Goal: Transaction & Acquisition: Download file/media

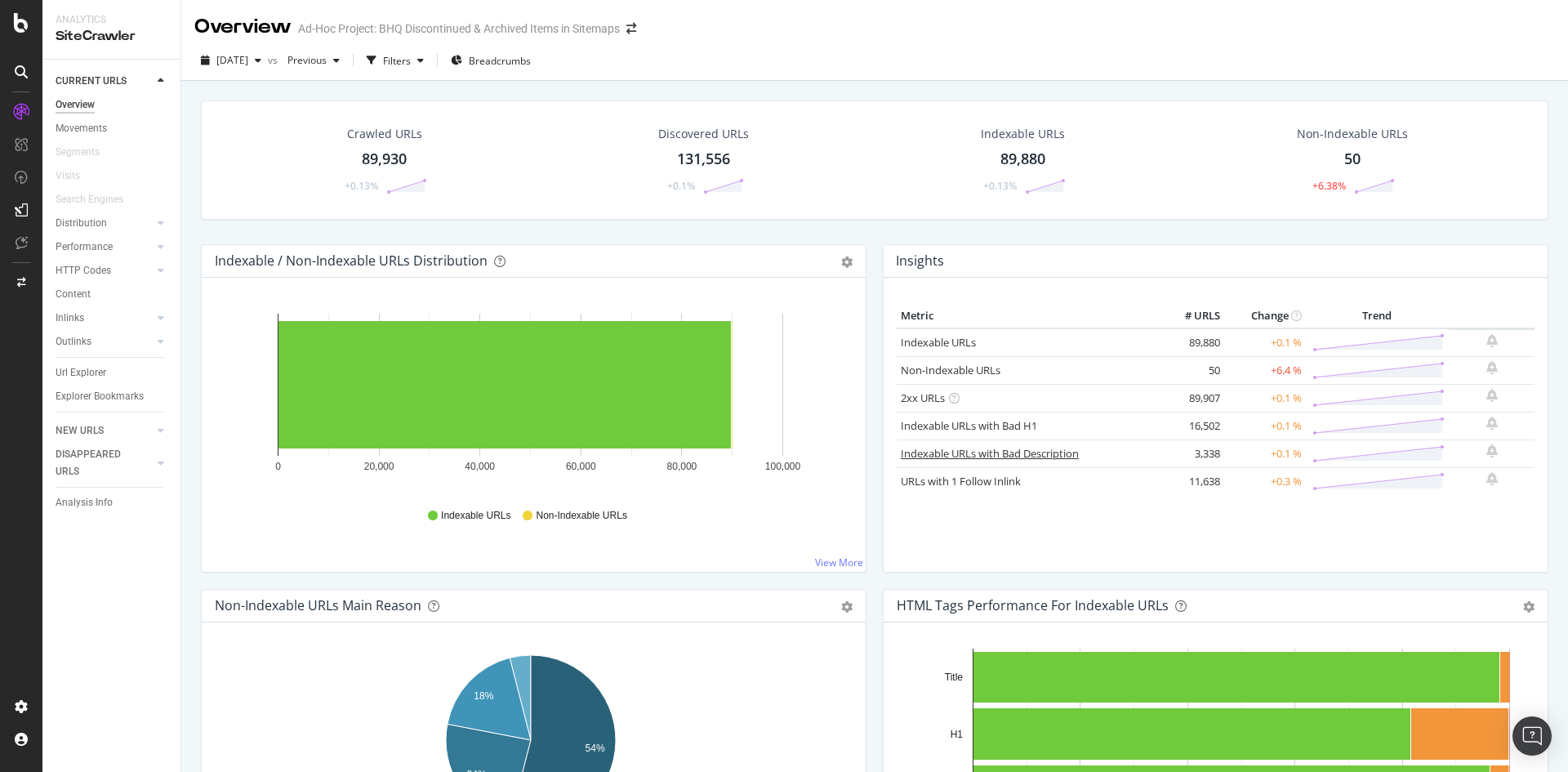
click at [911, 454] on link "Indexable URLs with Bad Description" at bounding box center [990, 454] width 178 height 15
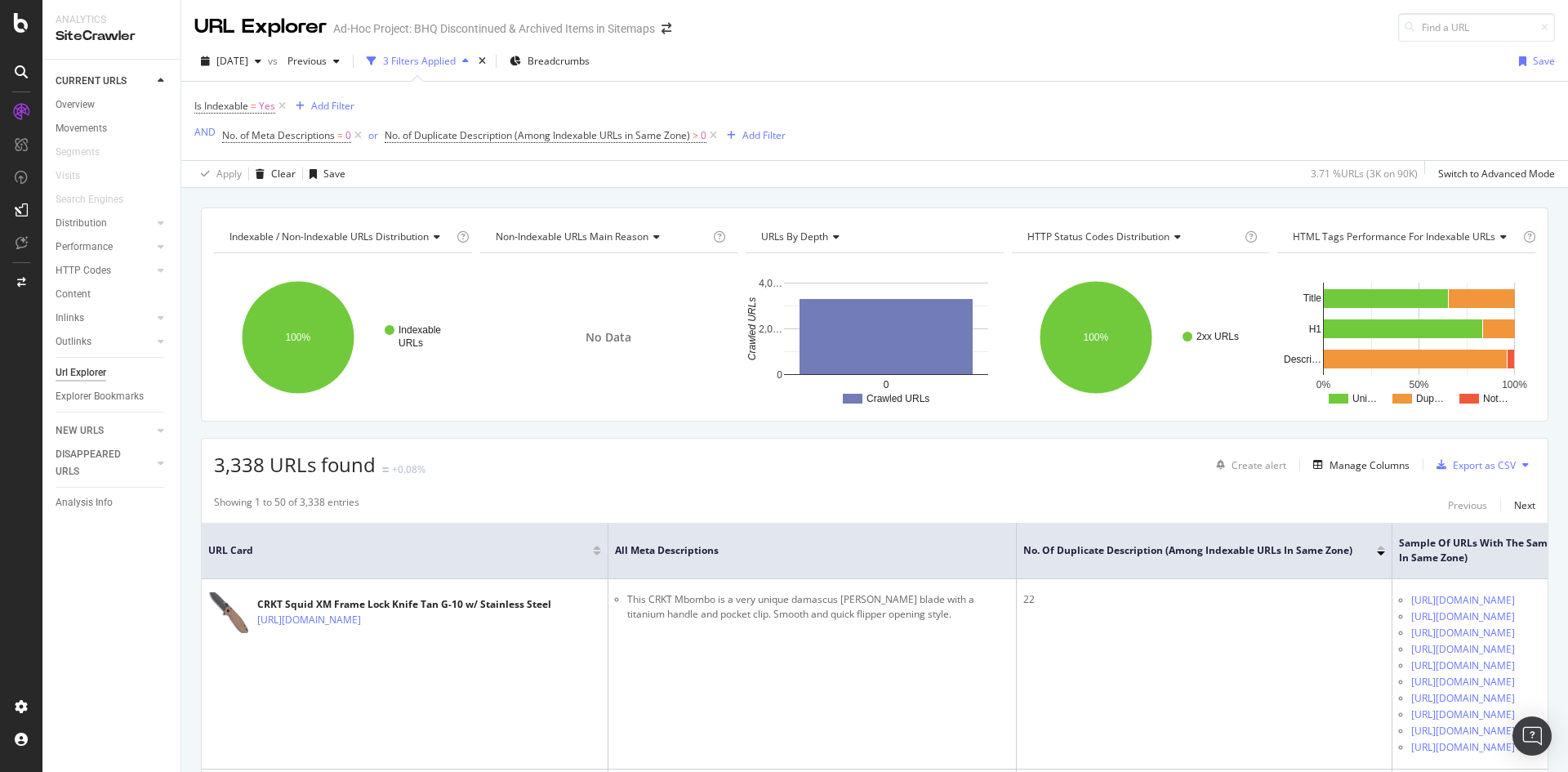
click at [1523, 465] on icon at bounding box center [1526, 465] width 7 height 10
click at [1458, 468] on span "Export XML Sitemaps" at bounding box center [1442, 466] width 97 height 15
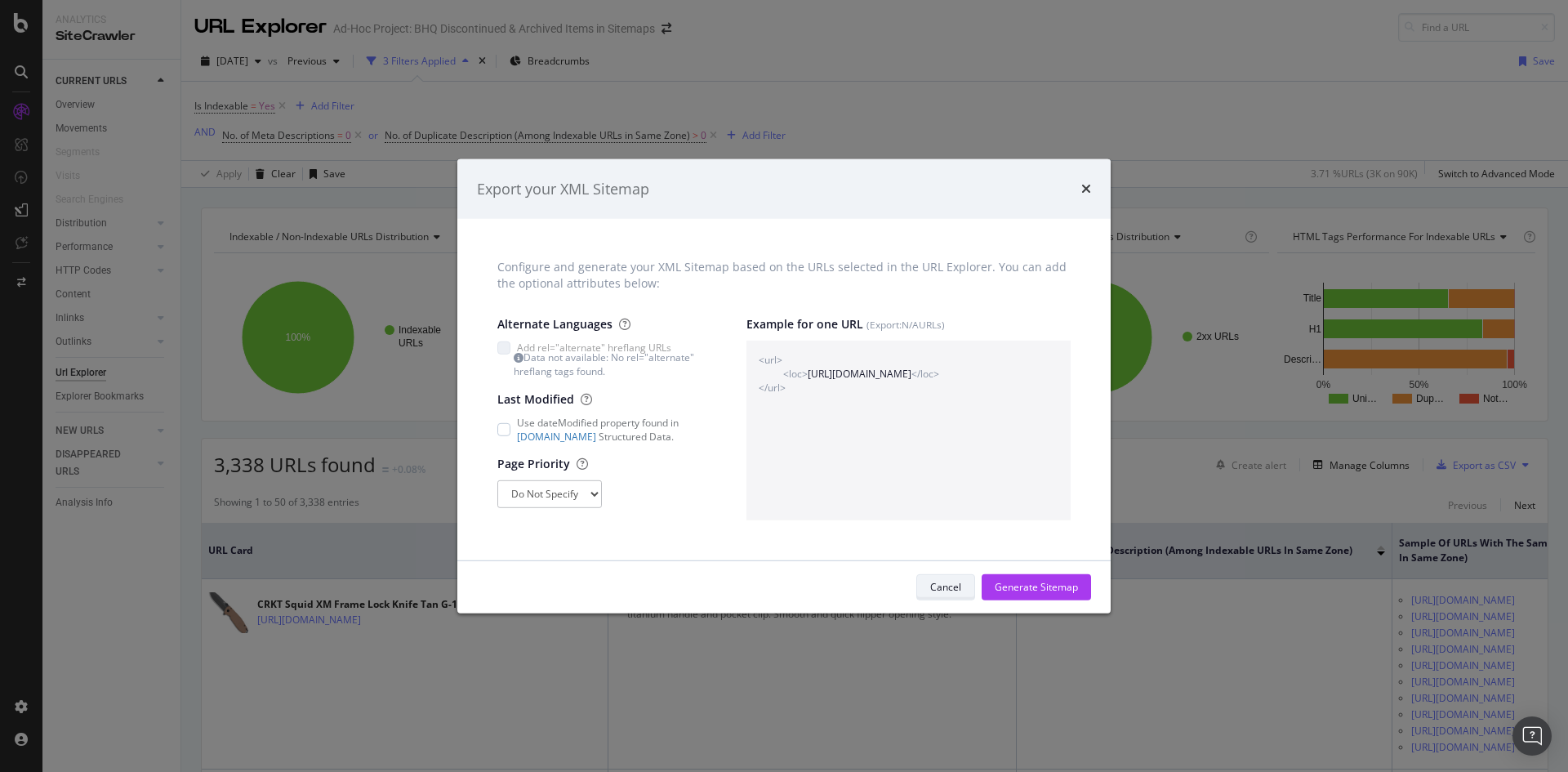
click at [958, 580] on div "Cancel" at bounding box center [946, 586] width 31 height 14
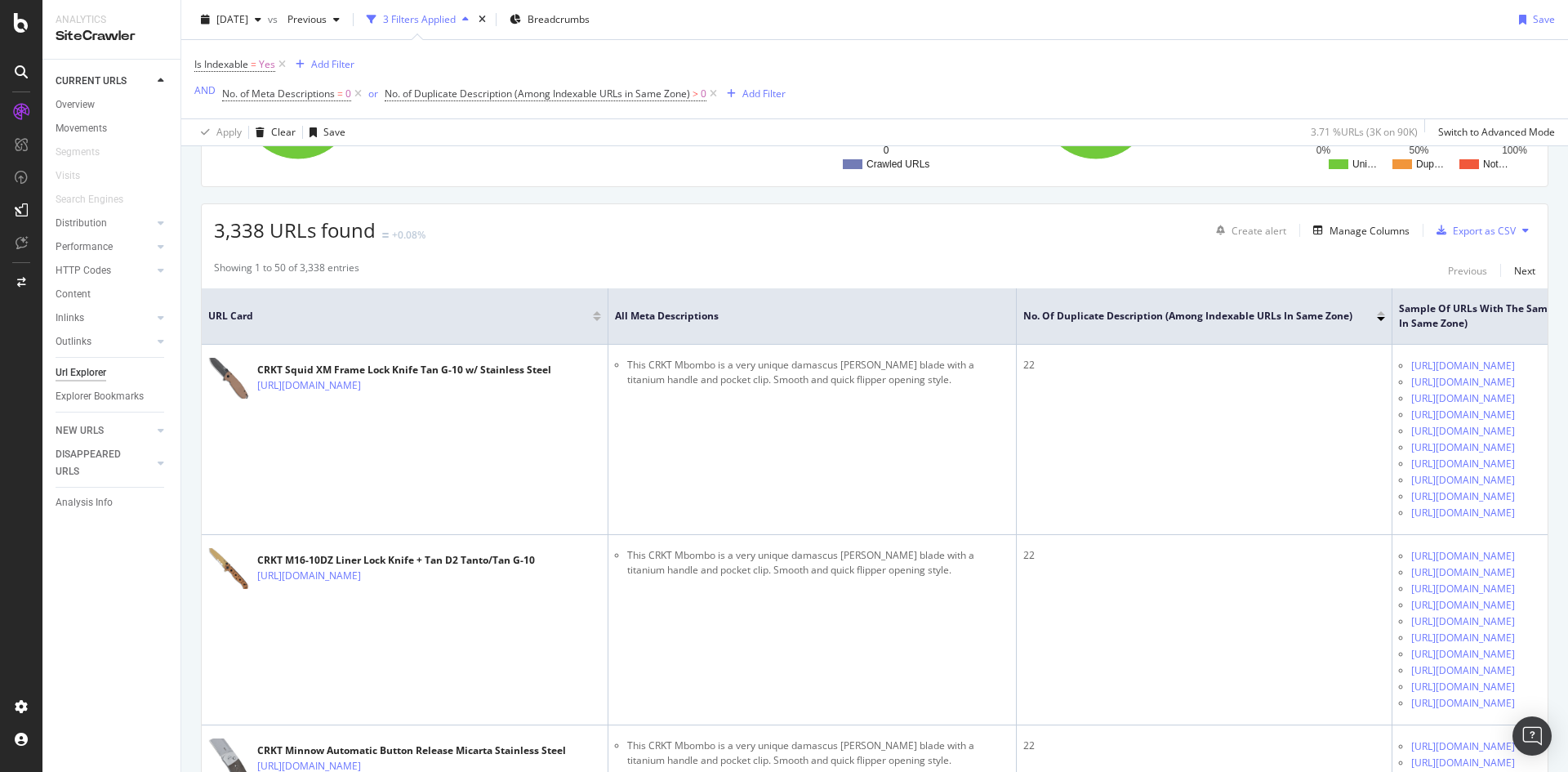
scroll to position [245, 0]
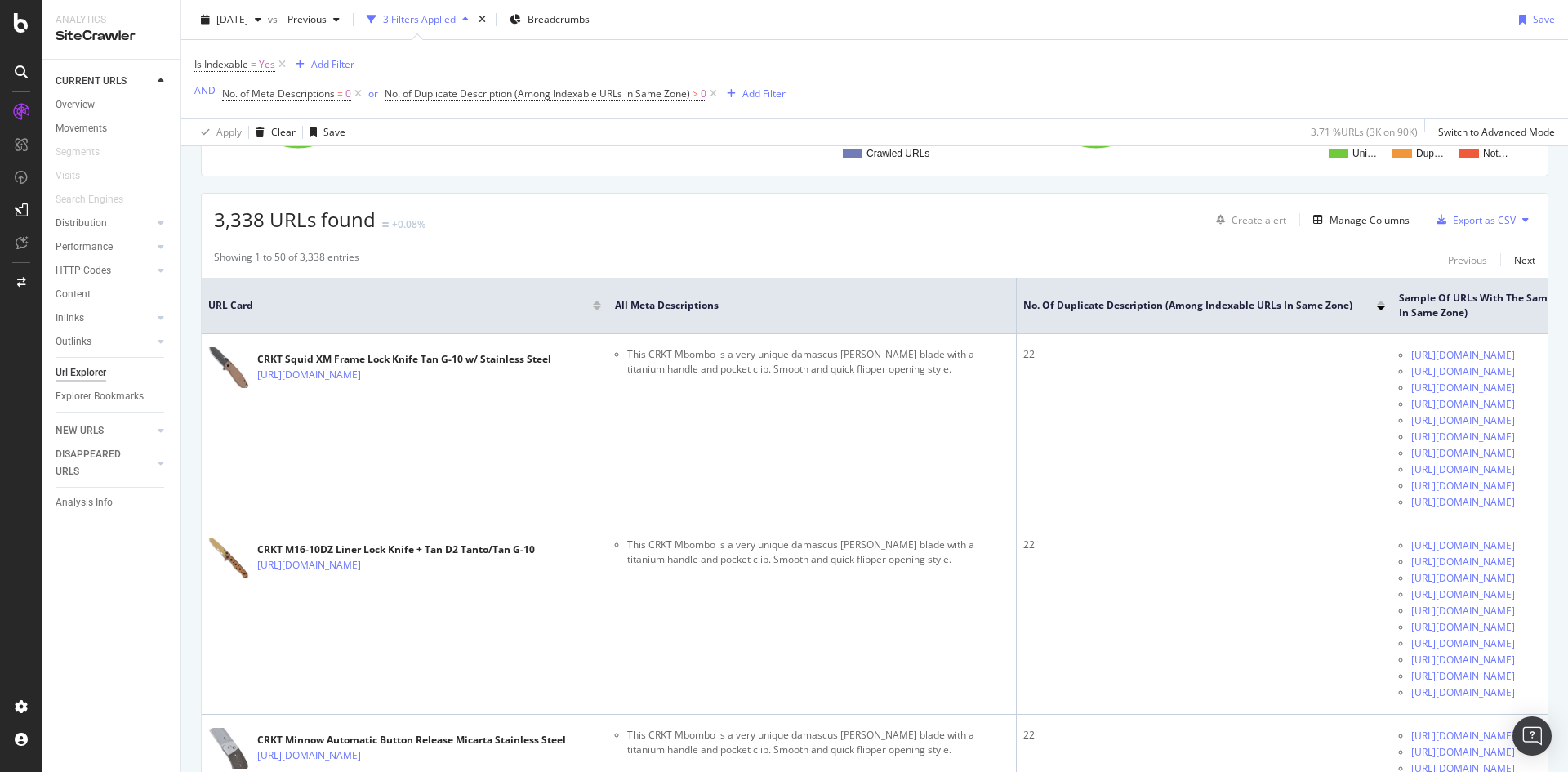
click at [1523, 219] on icon at bounding box center [1526, 219] width 7 height 10
click at [1488, 219] on div "Export as CSV" at bounding box center [1485, 219] width 63 height 14
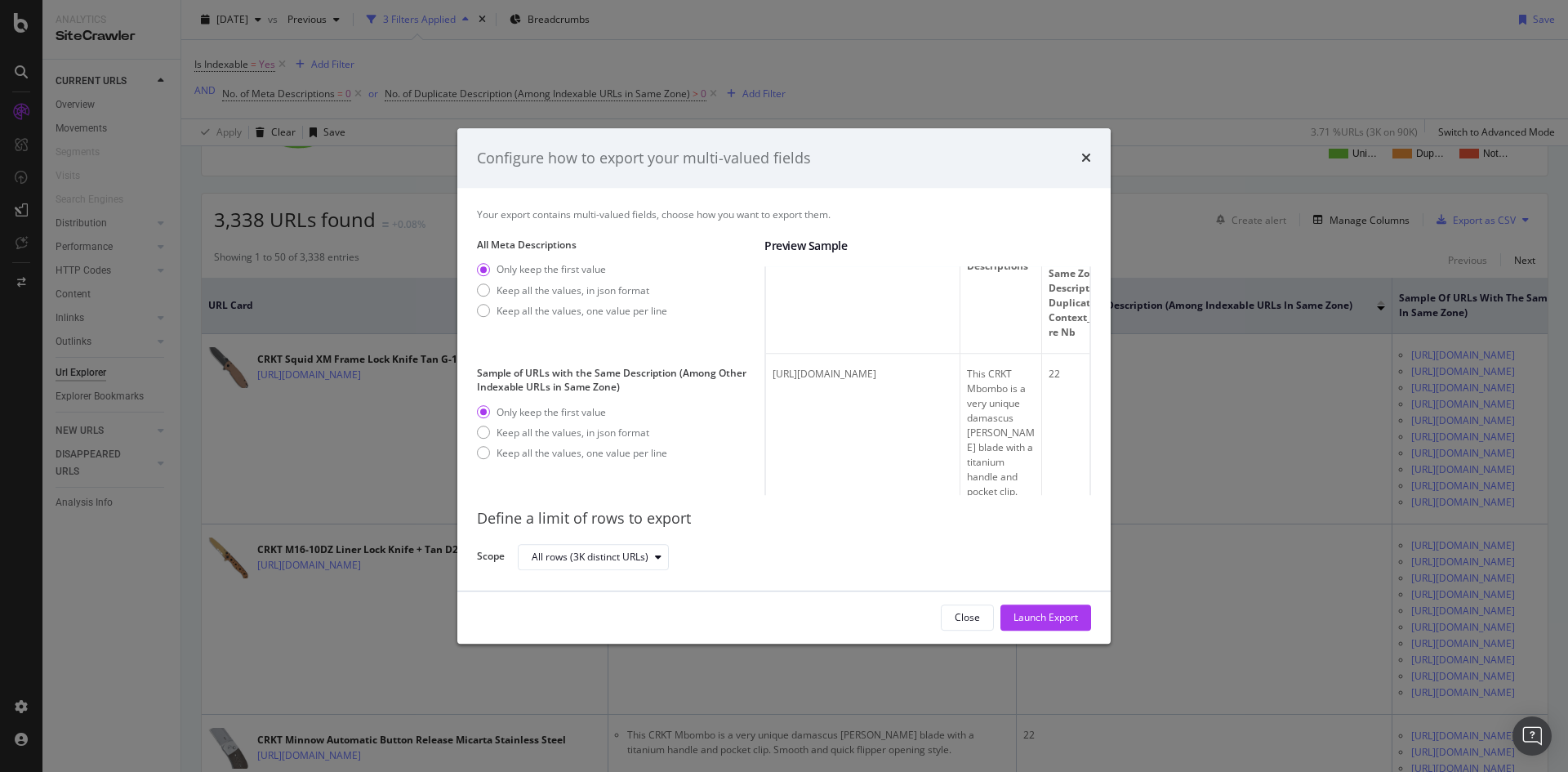
scroll to position [82, 0]
drag, startPoint x: 972, startPoint y: 353, endPoint x: 992, endPoint y: 348, distance: 20.6
click at [961, 348] on th "Full URL" at bounding box center [864, 281] width 195 height 189
click at [573, 310] on div "Keep all the values, one value per line" at bounding box center [582, 310] width 171 height 14
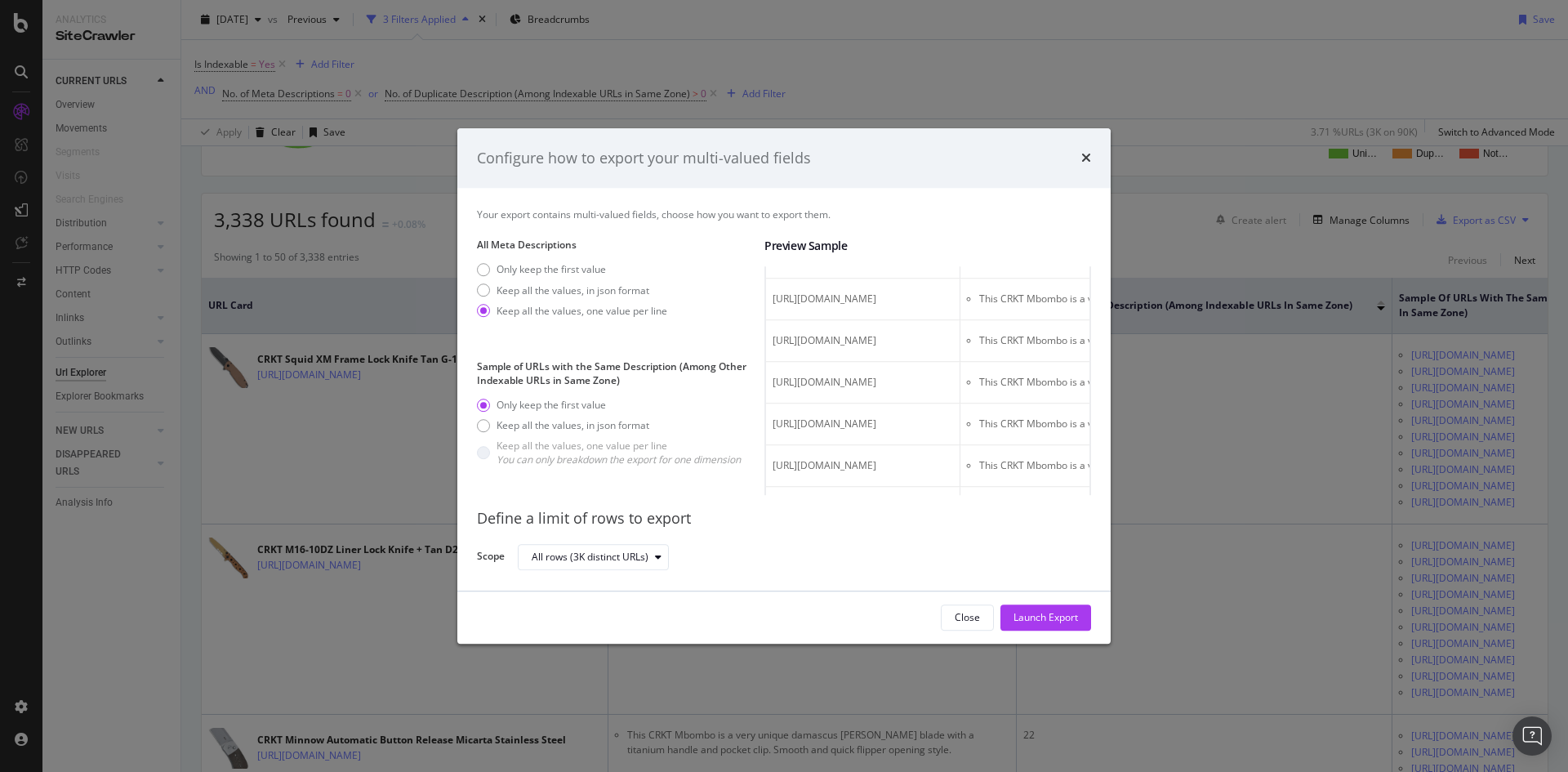
scroll to position [980, 0]
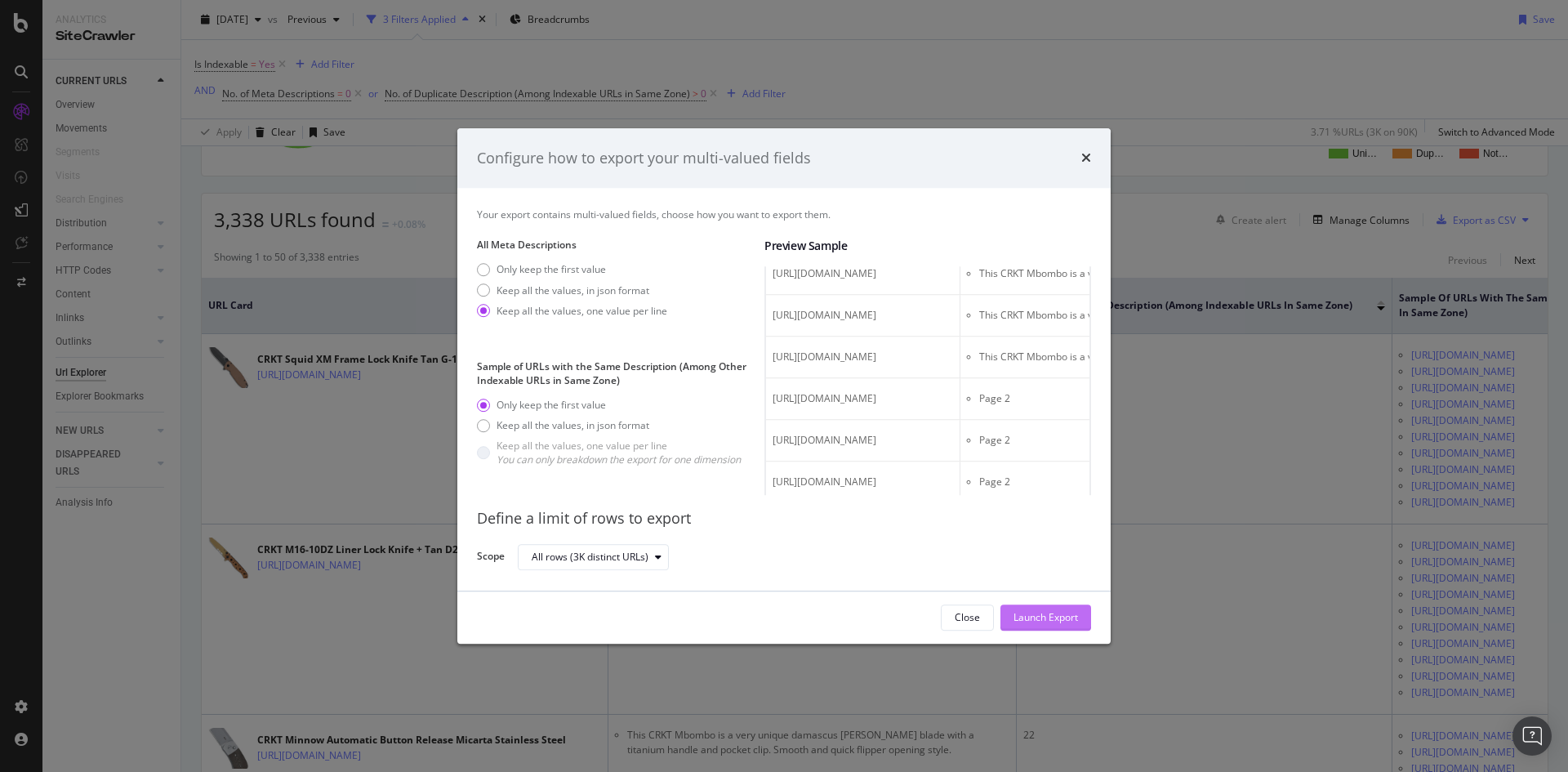
click at [1037, 618] on div "Launch Export" at bounding box center [1046, 618] width 64 height 14
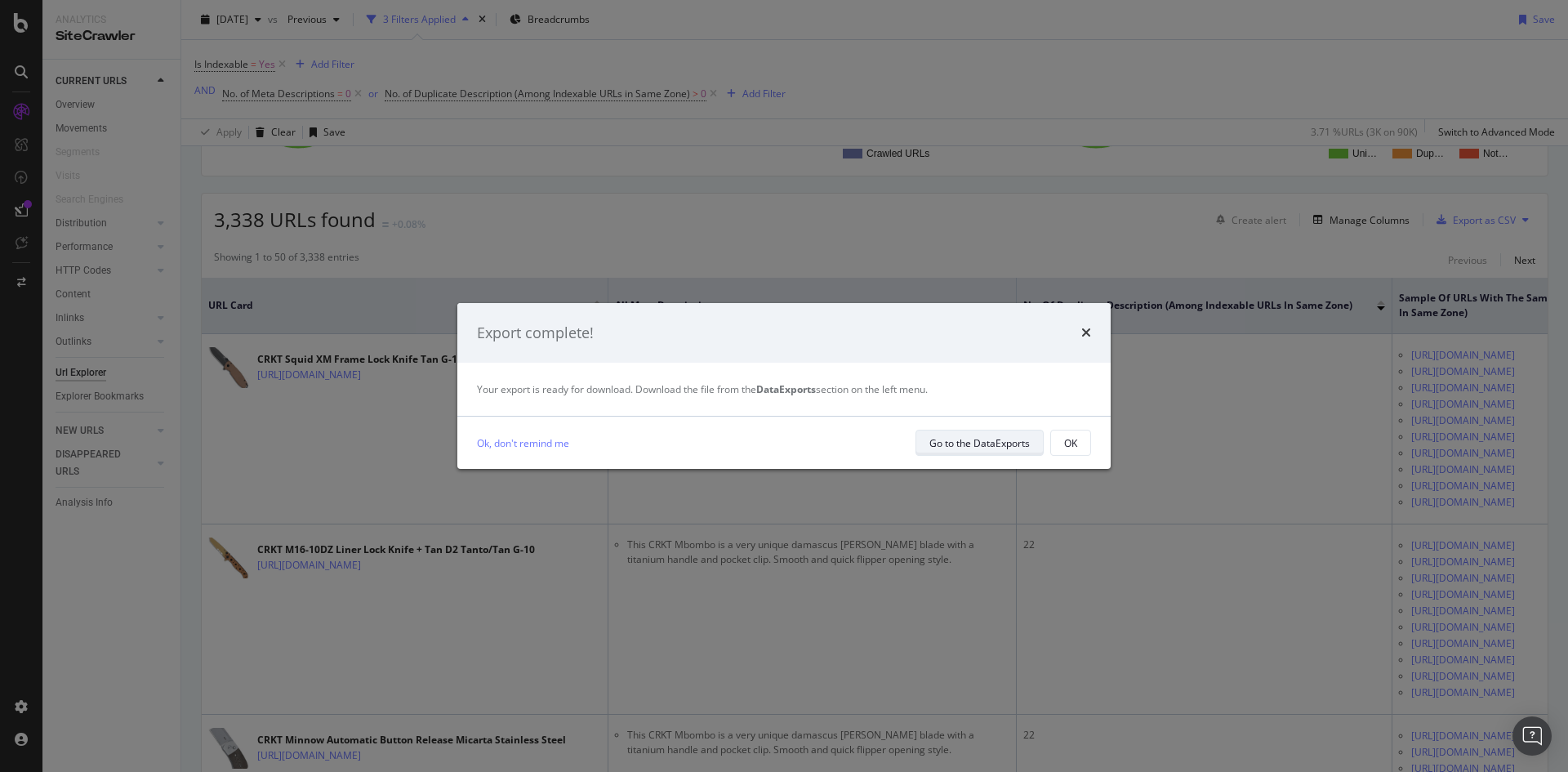
click at [1002, 439] on div "Go to the DataExports" at bounding box center [980, 443] width 101 height 14
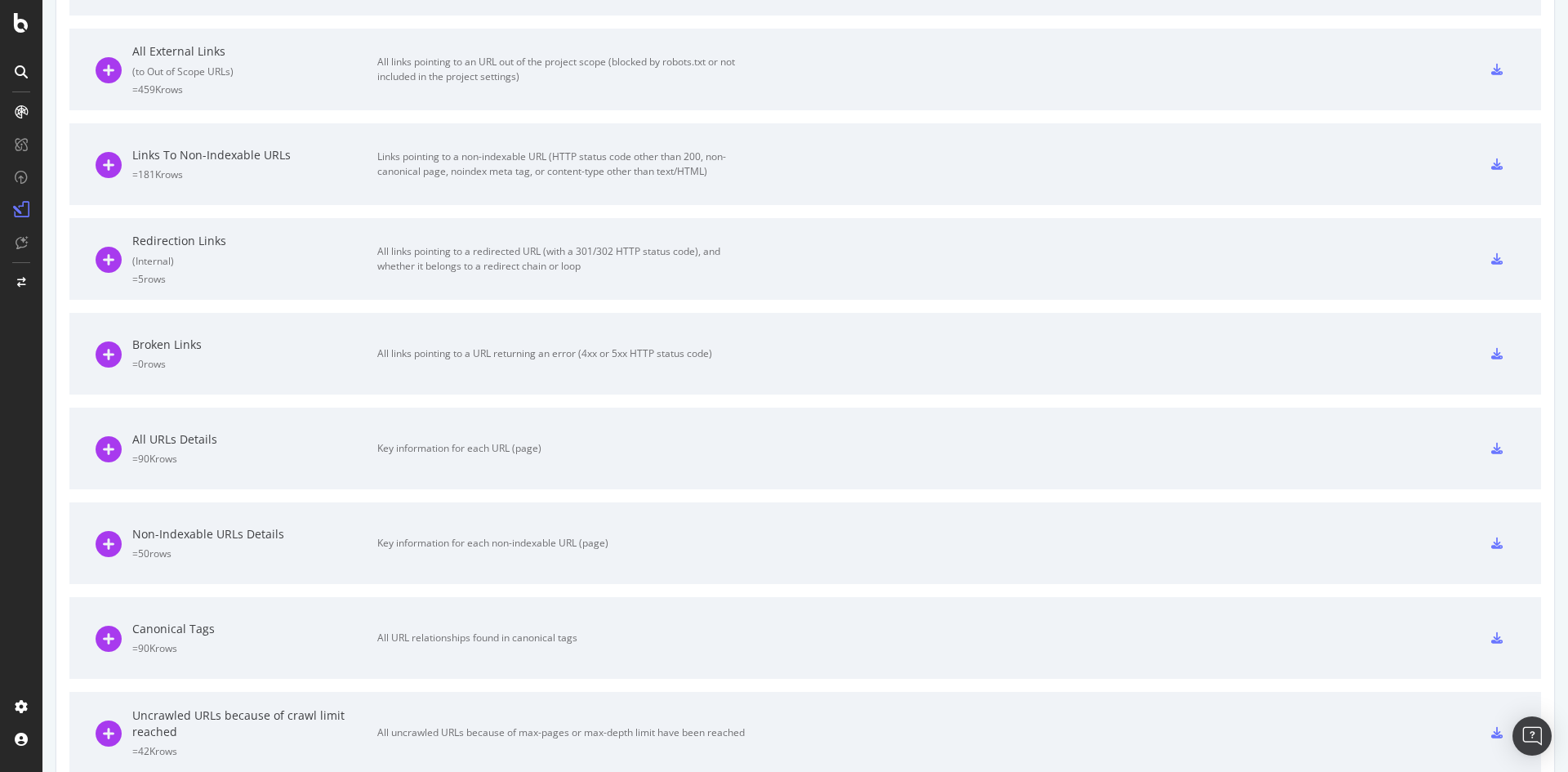
scroll to position [81, 0]
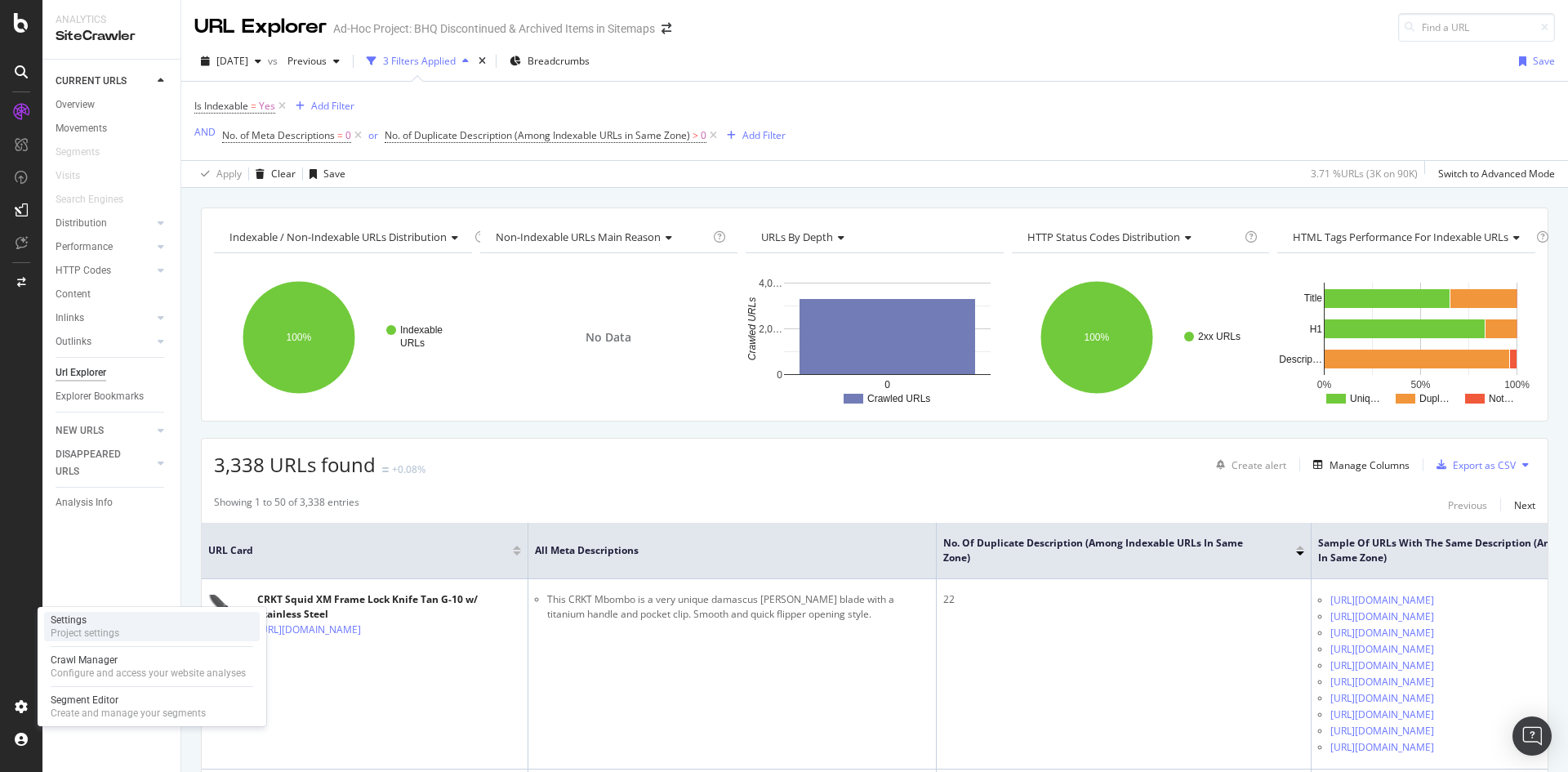
click at [78, 631] on div "Project settings" at bounding box center [84, 633] width 68 height 13
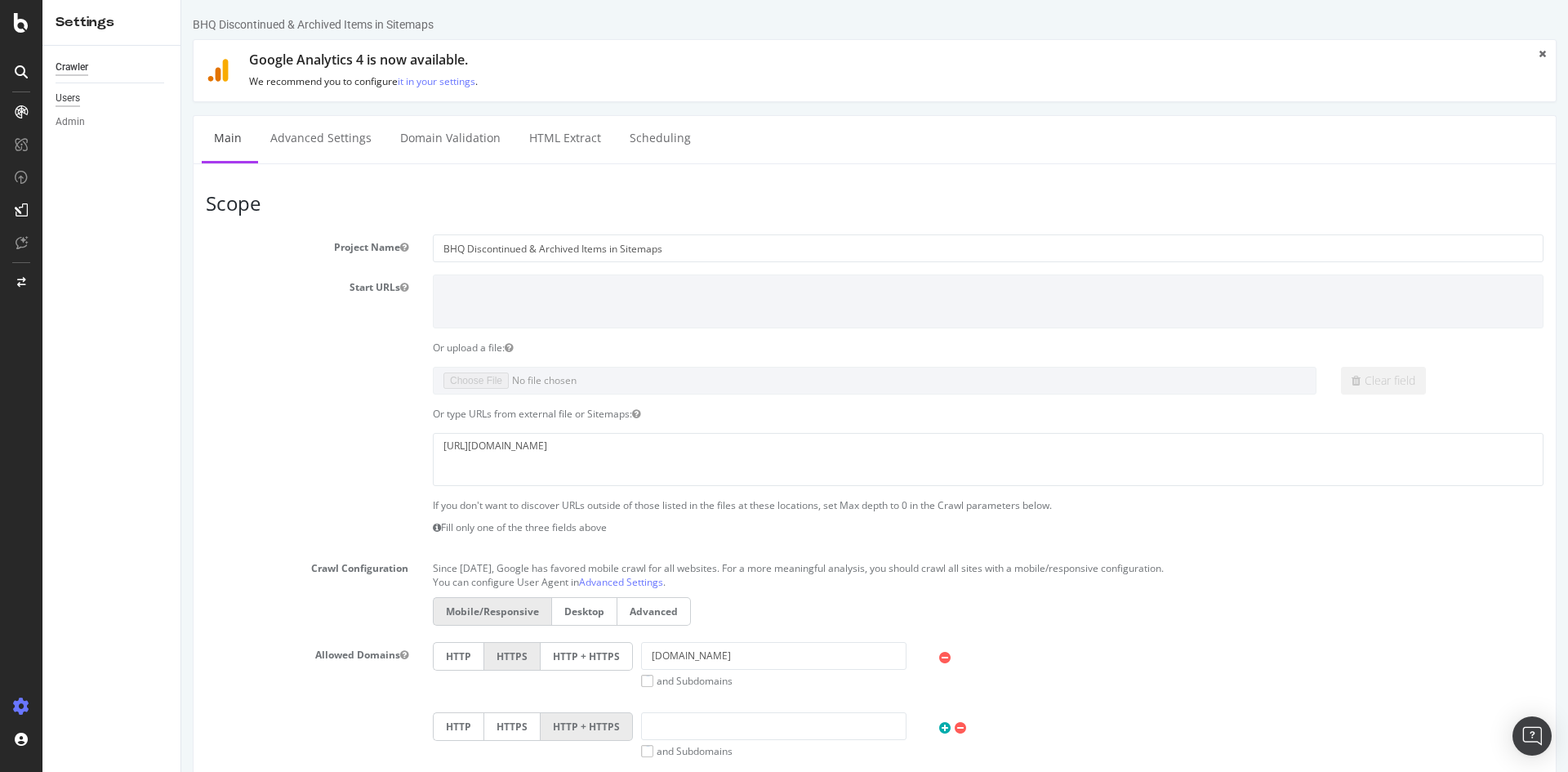
click at [70, 95] on div "Users" at bounding box center [68, 98] width 25 height 17
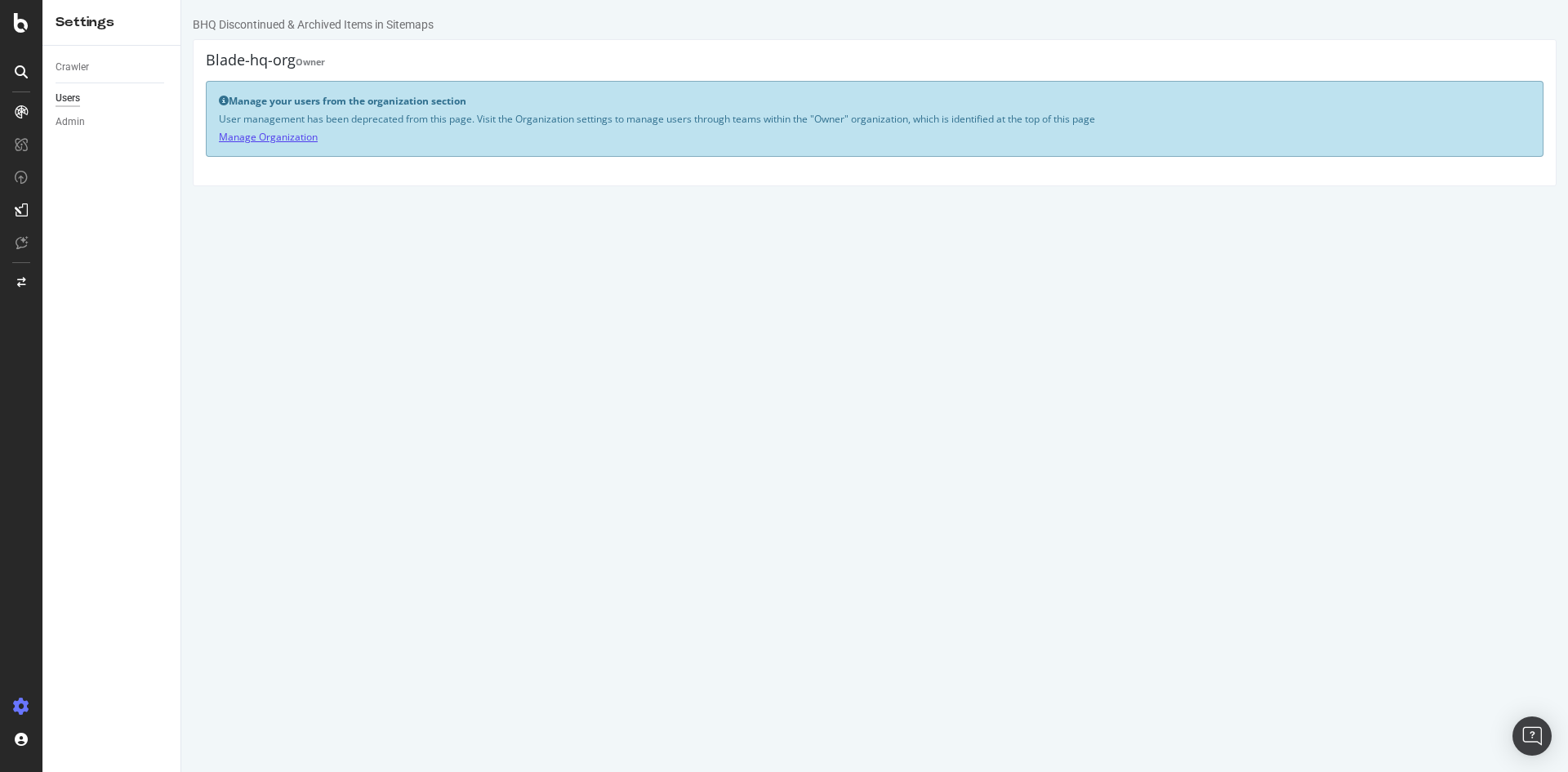
click at [291, 133] on link "Manage Organization" at bounding box center [268, 136] width 99 height 14
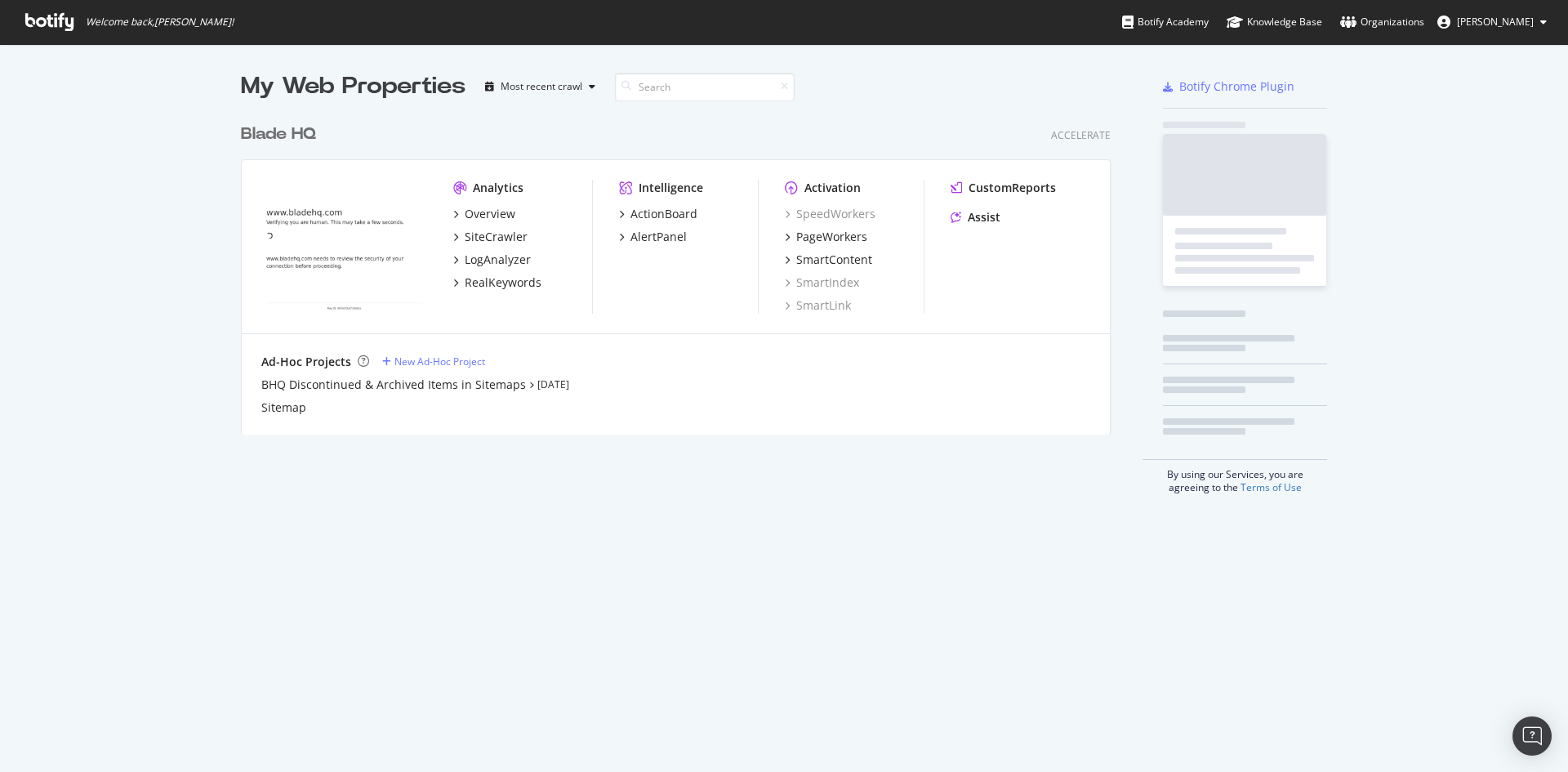
scroll to position [319, 871]
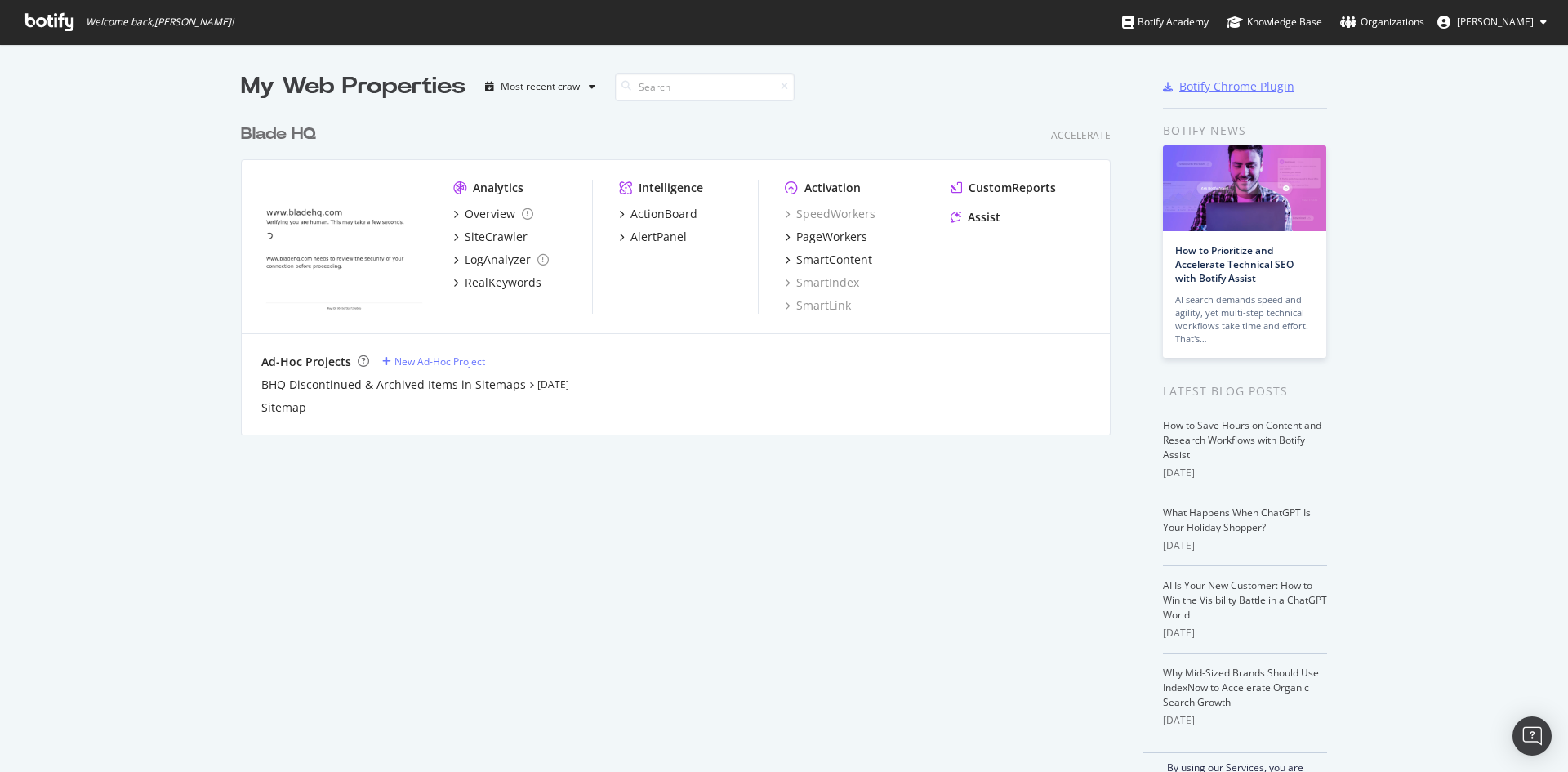
click at [1181, 84] on div "Botify Chrome Plugin" at bounding box center [1237, 87] width 115 height 16
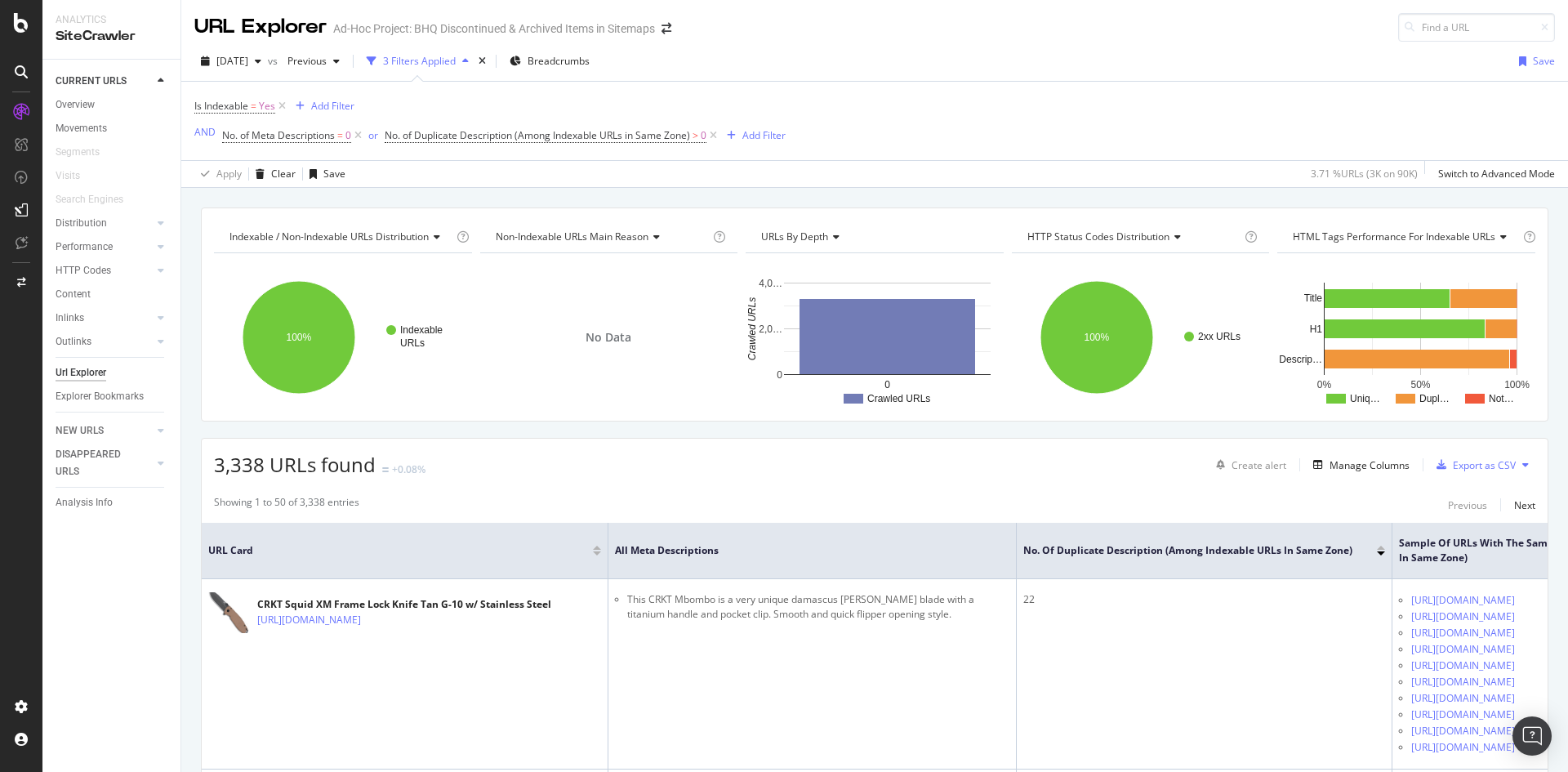
click at [1516, 464] on button at bounding box center [1526, 465] width 20 height 26
click at [1469, 464] on span "Export XML Sitemaps" at bounding box center [1442, 466] width 97 height 15
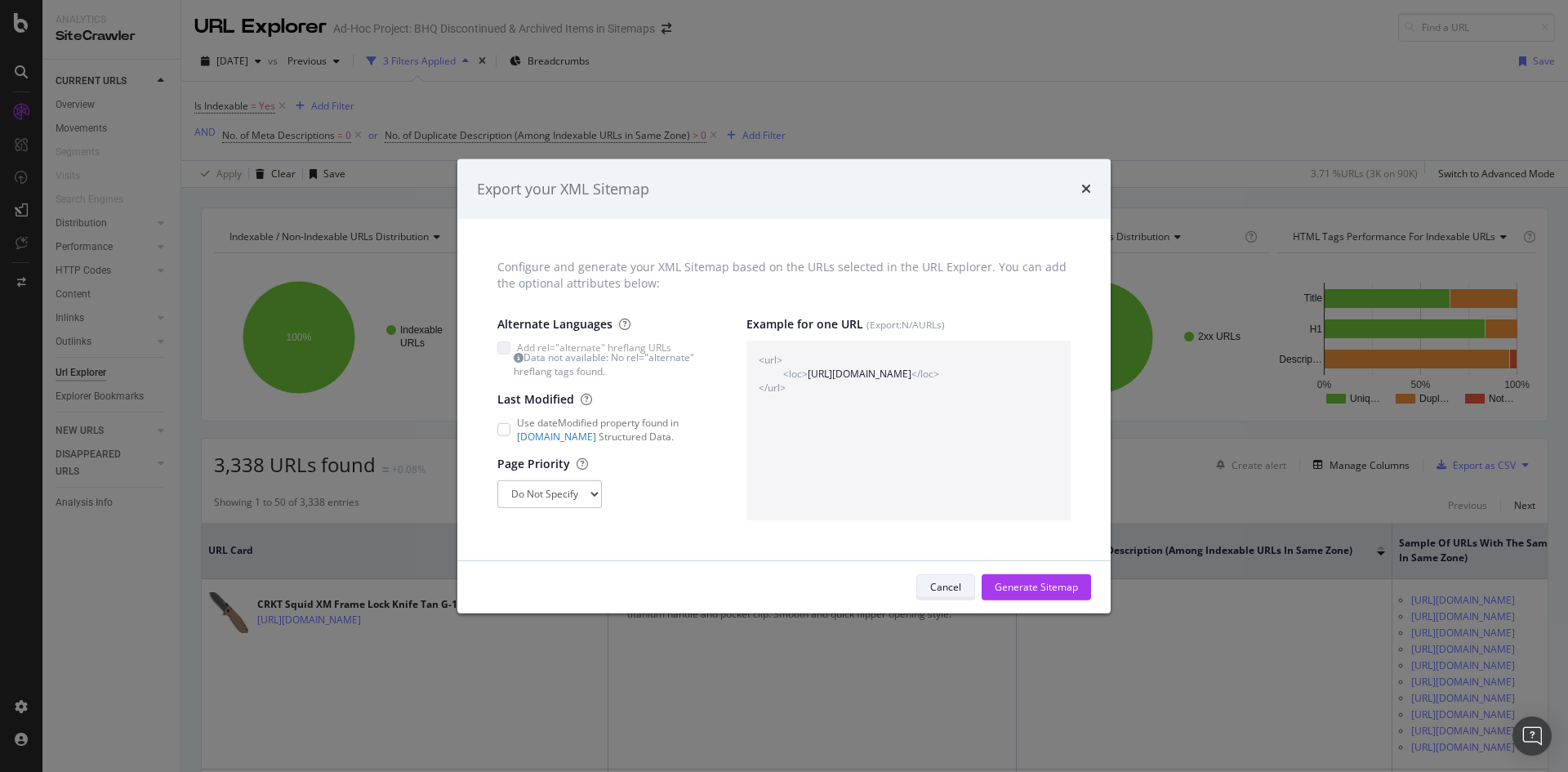
click at [928, 582] on button "Cancel" at bounding box center [945, 587] width 59 height 26
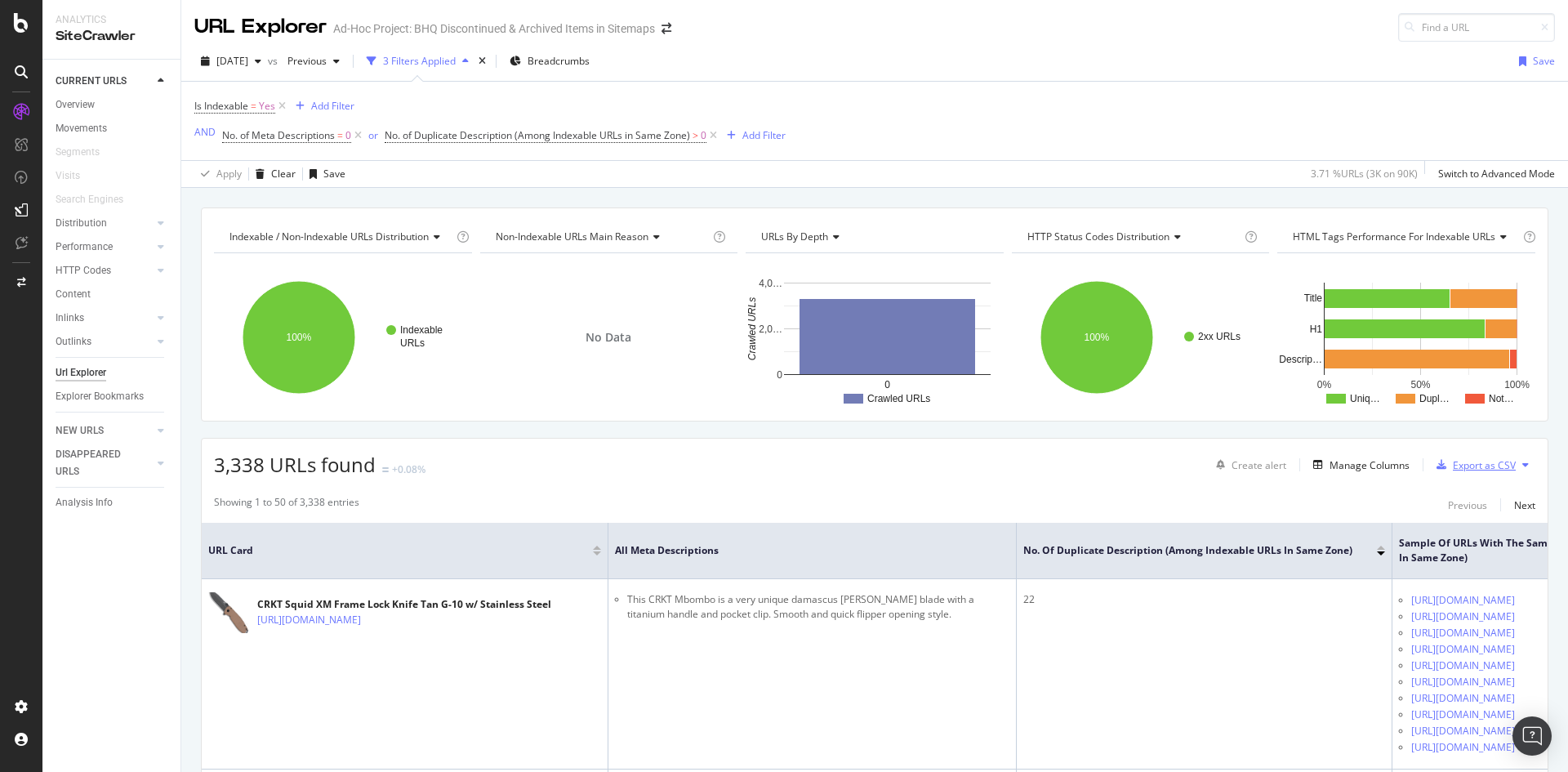
click at [1453, 464] on div "Export as CSV" at bounding box center [1485, 465] width 63 height 14
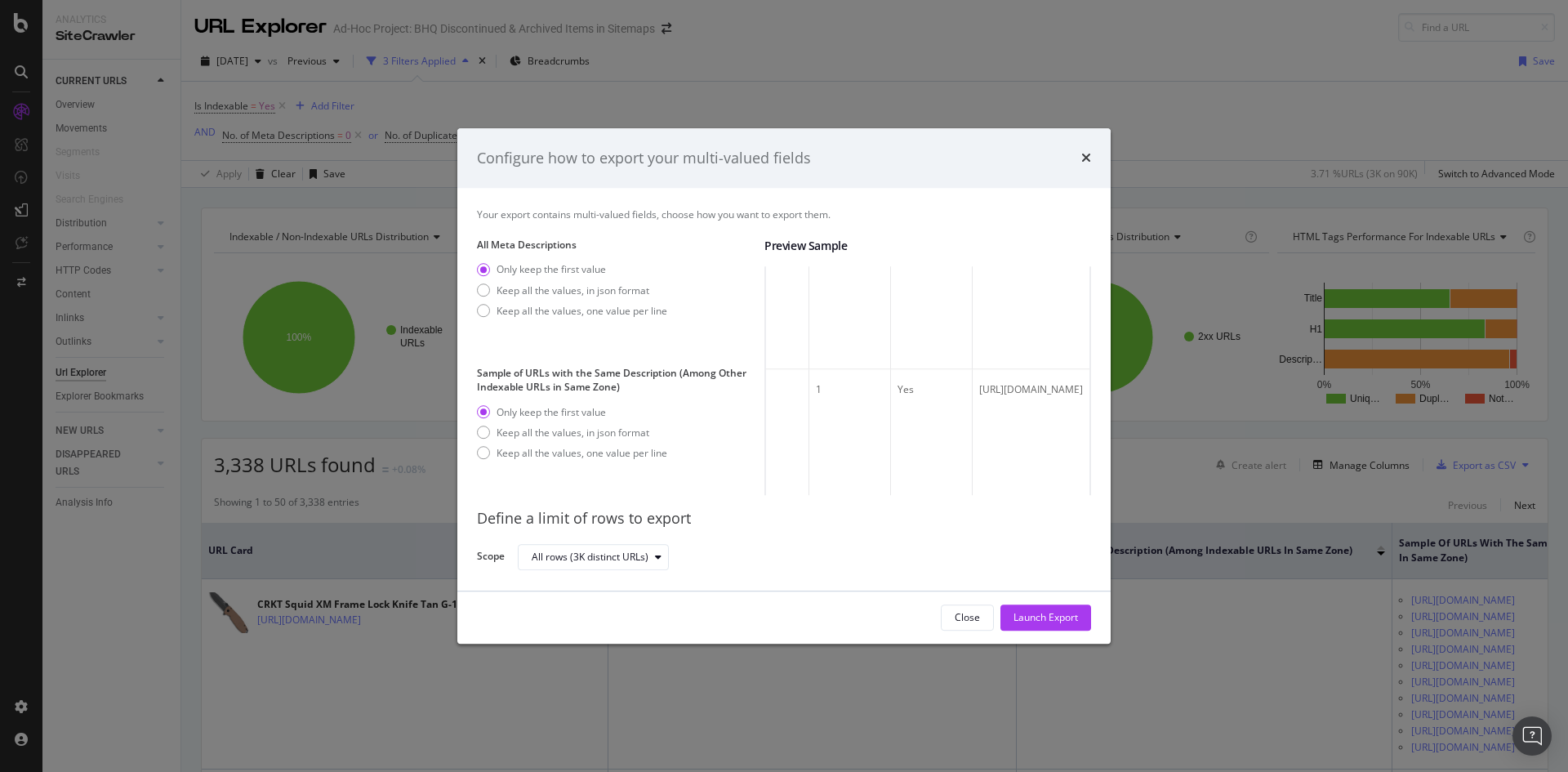
scroll to position [6836, 0]
click at [610, 314] on div "Keep all the values, one value per line" at bounding box center [582, 310] width 171 height 14
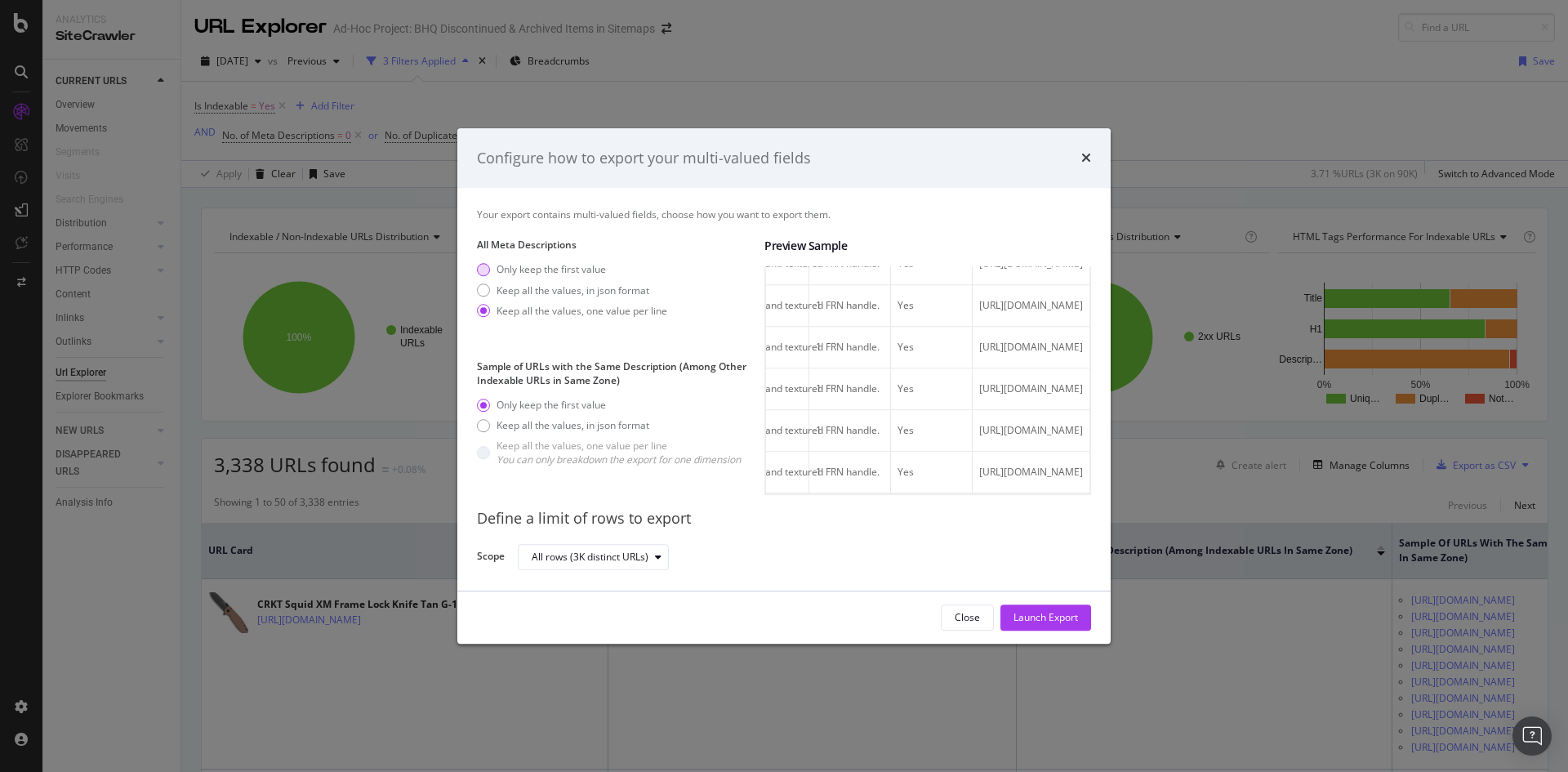
click at [553, 270] on div "Only keep the first value" at bounding box center [551, 270] width 110 height 14
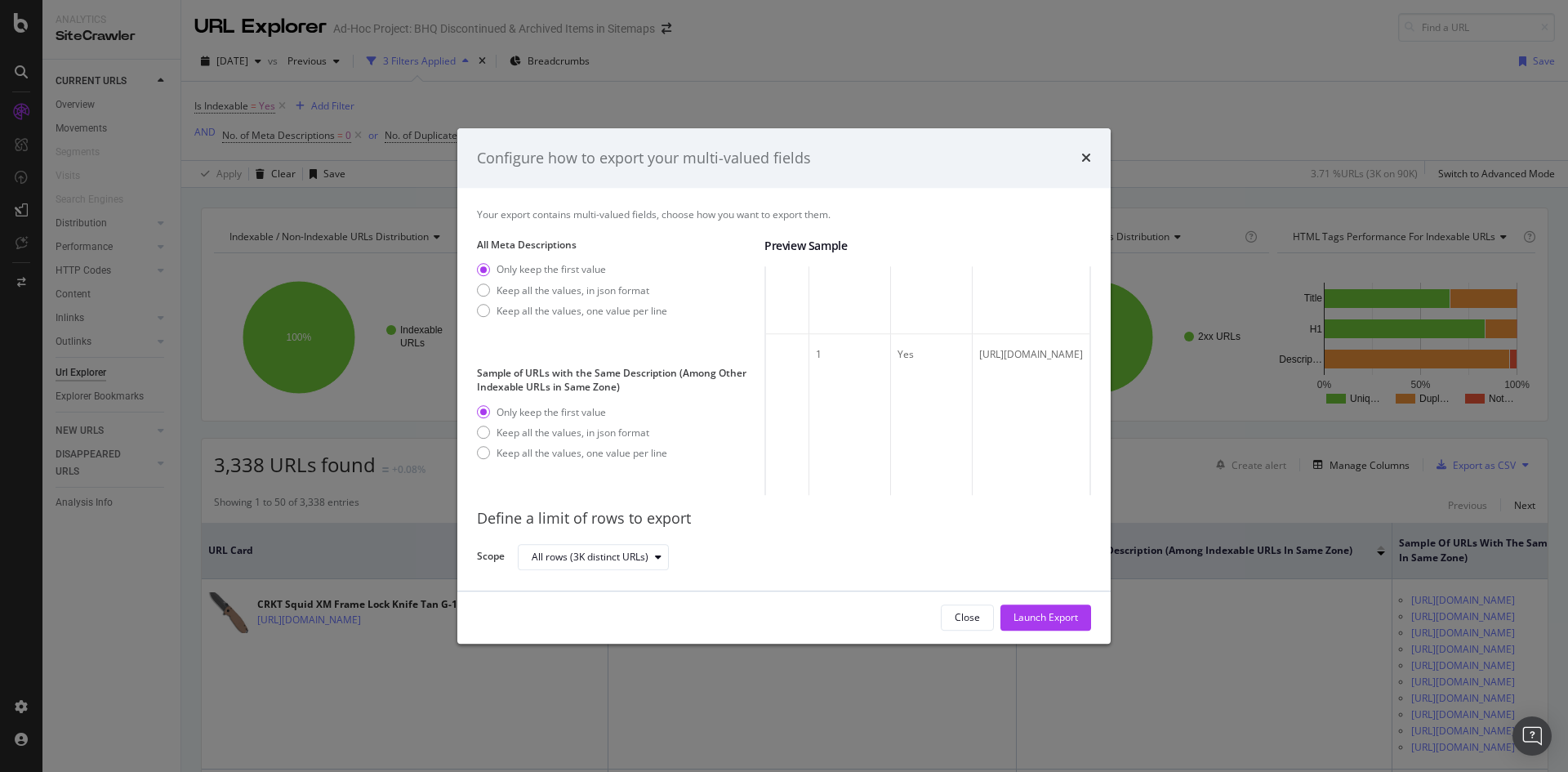
scroll to position [3242, 0]
click at [1048, 613] on div "Launch Export" at bounding box center [1046, 618] width 64 height 14
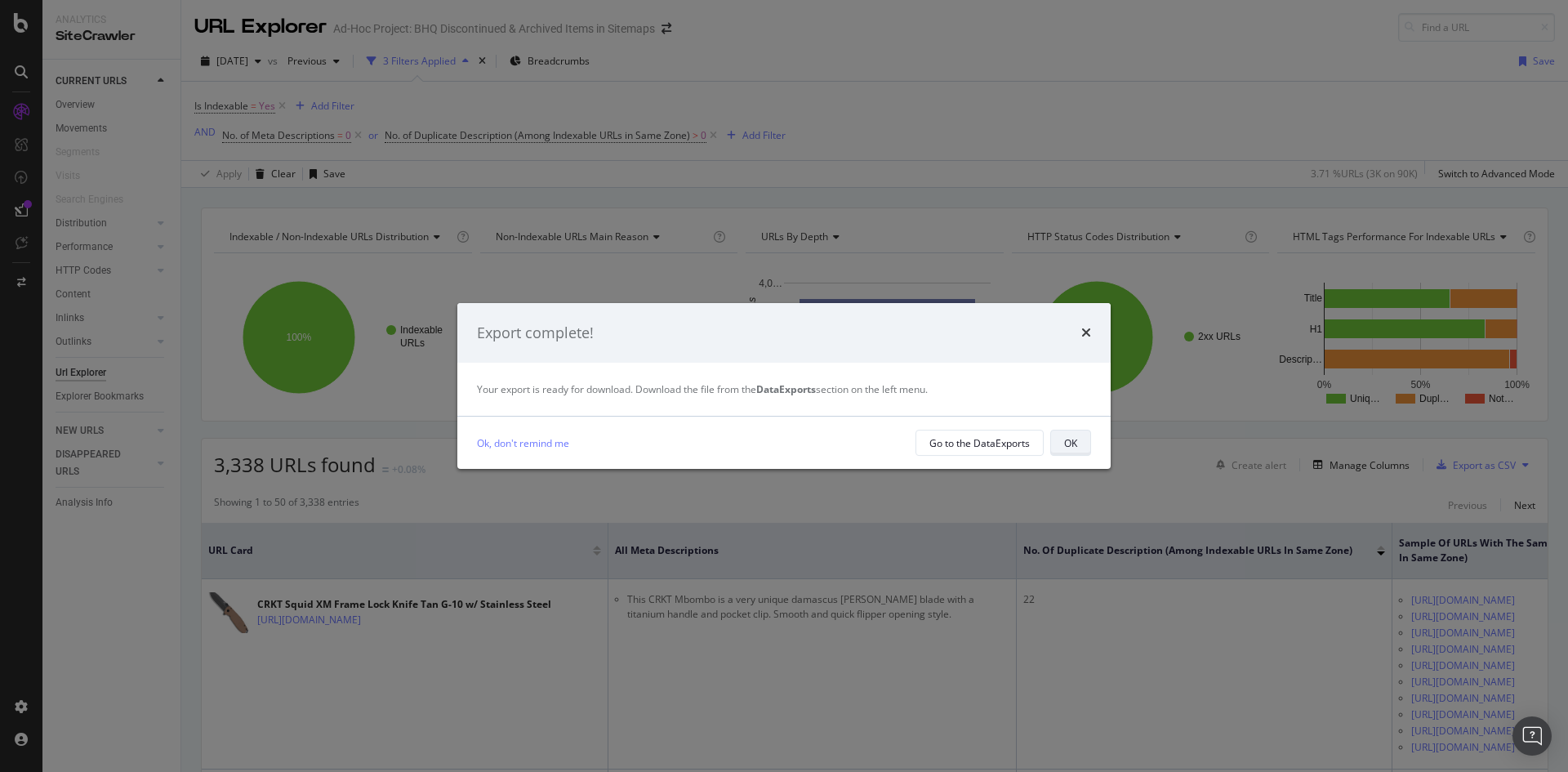
click at [1071, 445] on div "OK" at bounding box center [1071, 443] width 13 height 14
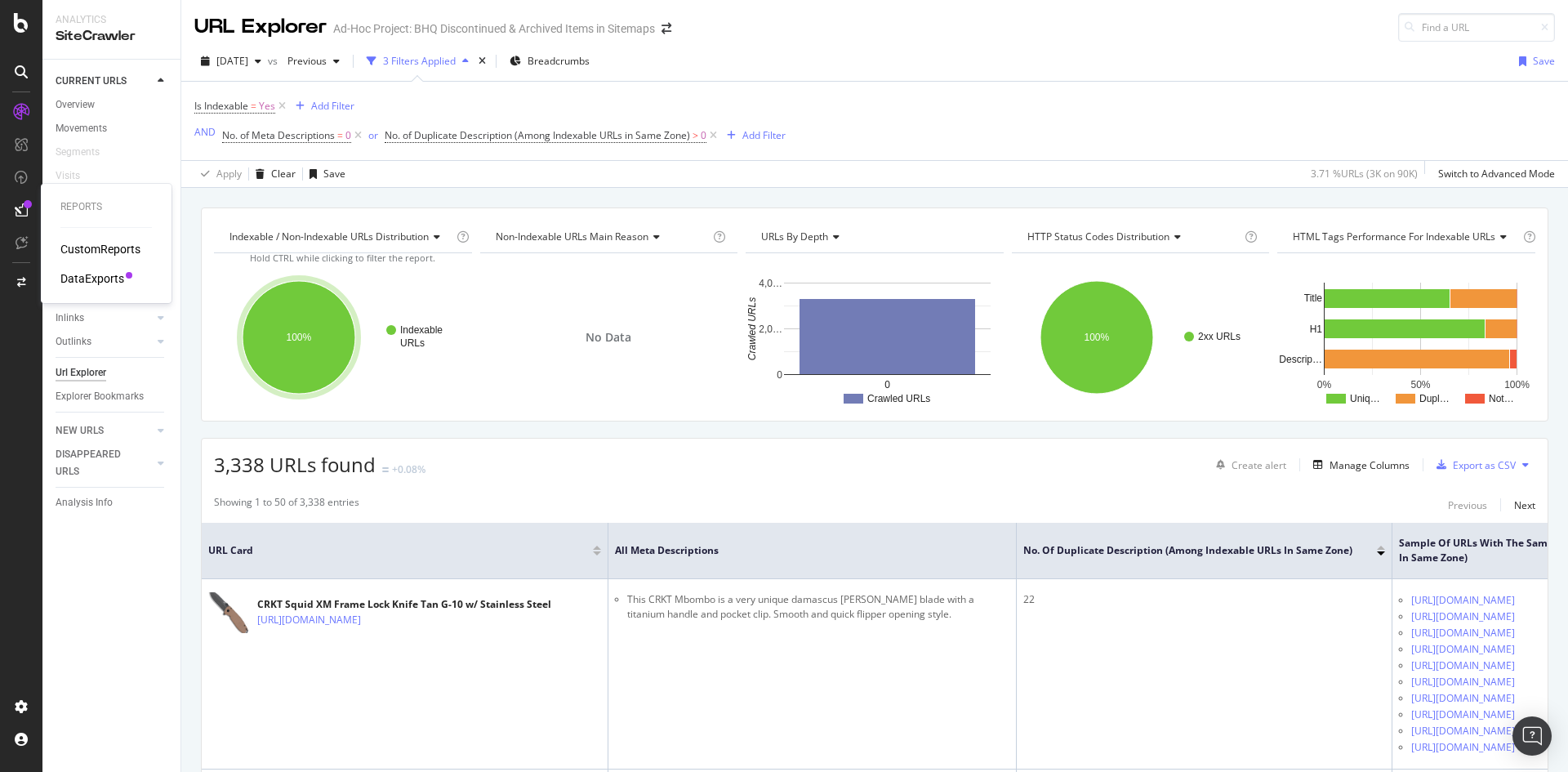
click at [88, 275] on div "DataExports" at bounding box center [92, 279] width 64 height 16
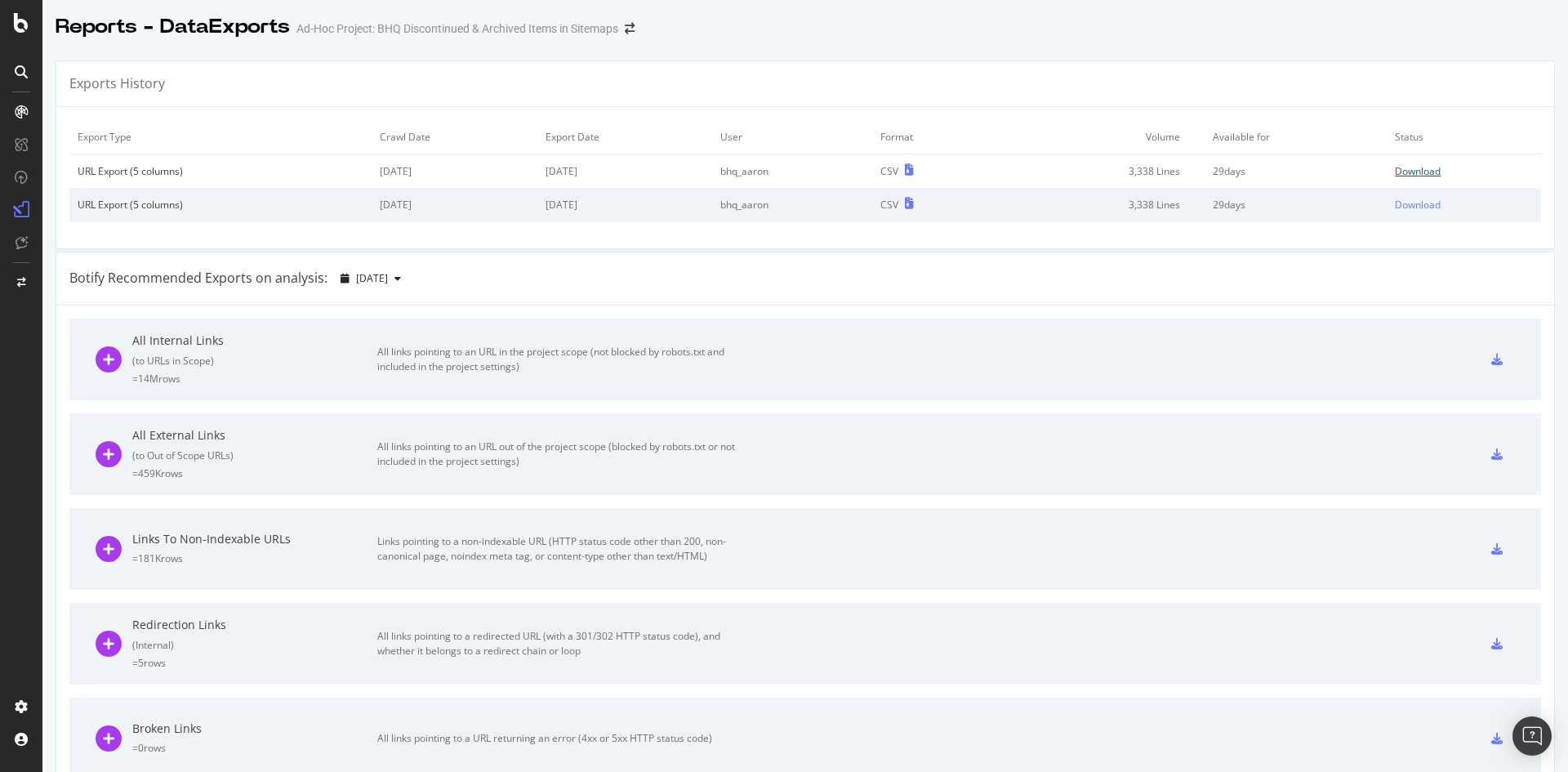
click at [1401, 173] on div "Download" at bounding box center [1417, 171] width 45 height 14
click at [1401, 204] on div "Download" at bounding box center [1417, 205] width 45 height 14
